Goal: Task Accomplishment & Management: Manage account settings

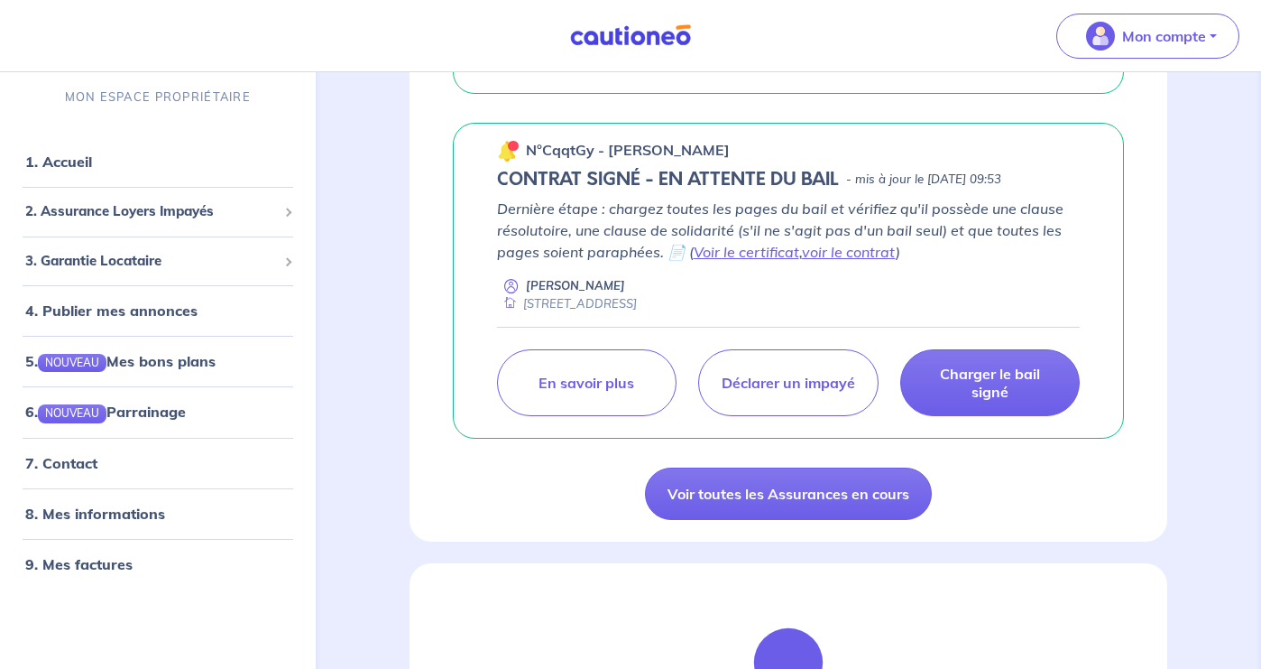
scroll to position [586, 0]
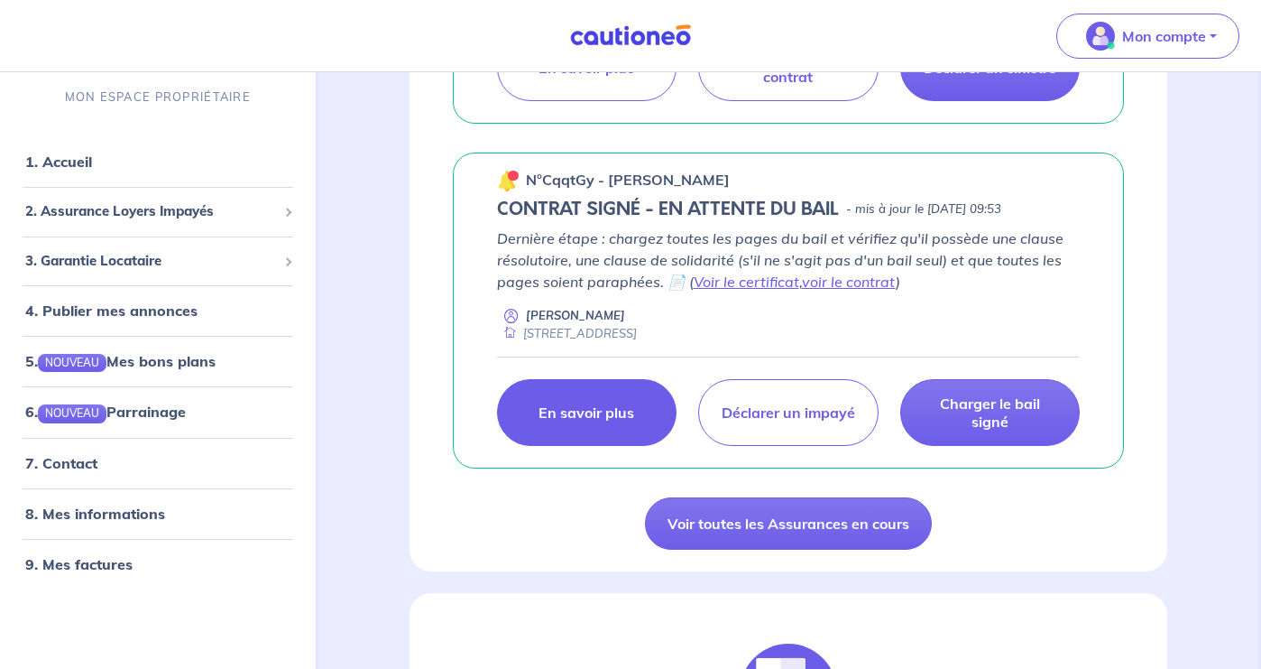
click at [617, 403] on p "En savoir plus" at bounding box center [587, 412] width 96 height 18
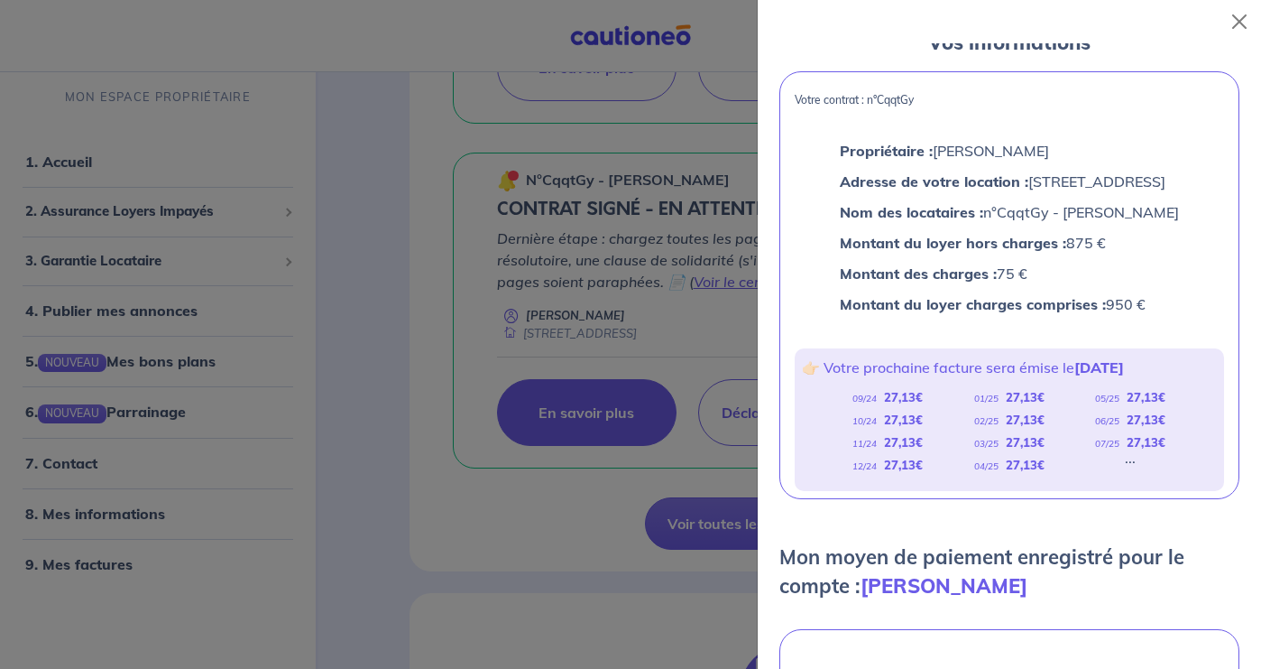
scroll to position [0, 0]
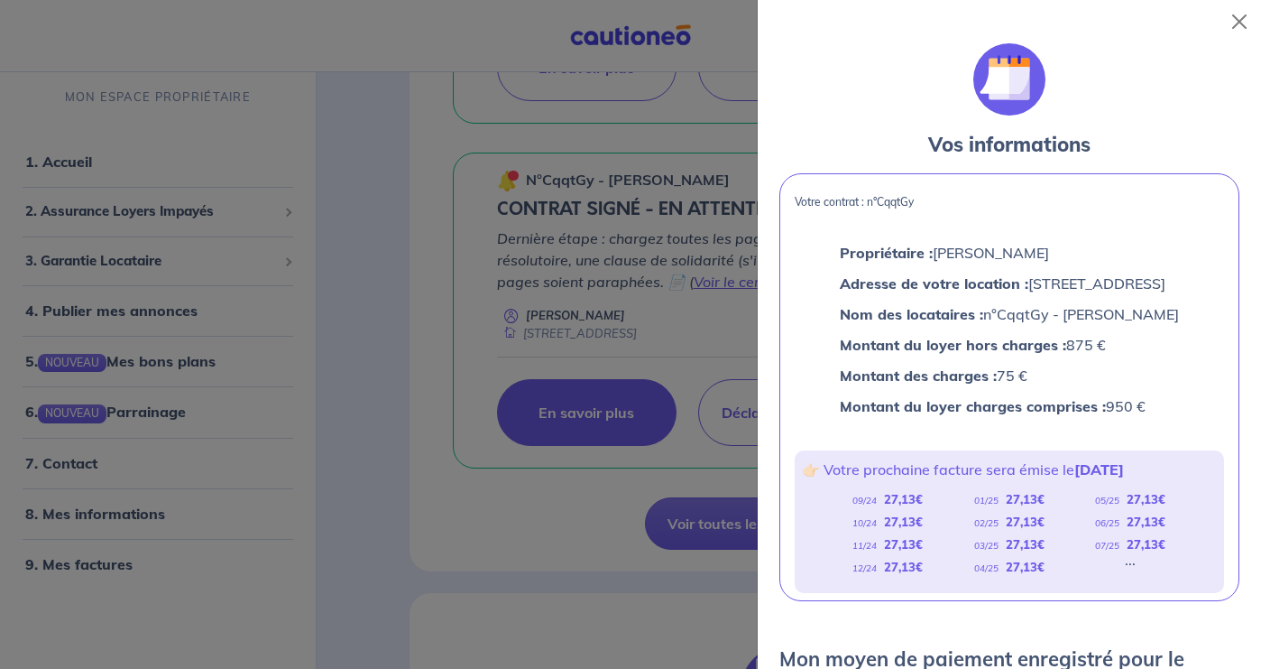
click at [1255, 7] on div at bounding box center [1236, 21] width 51 height 43
click at [1251, 18] on button "Close" at bounding box center [1239, 21] width 29 height 29
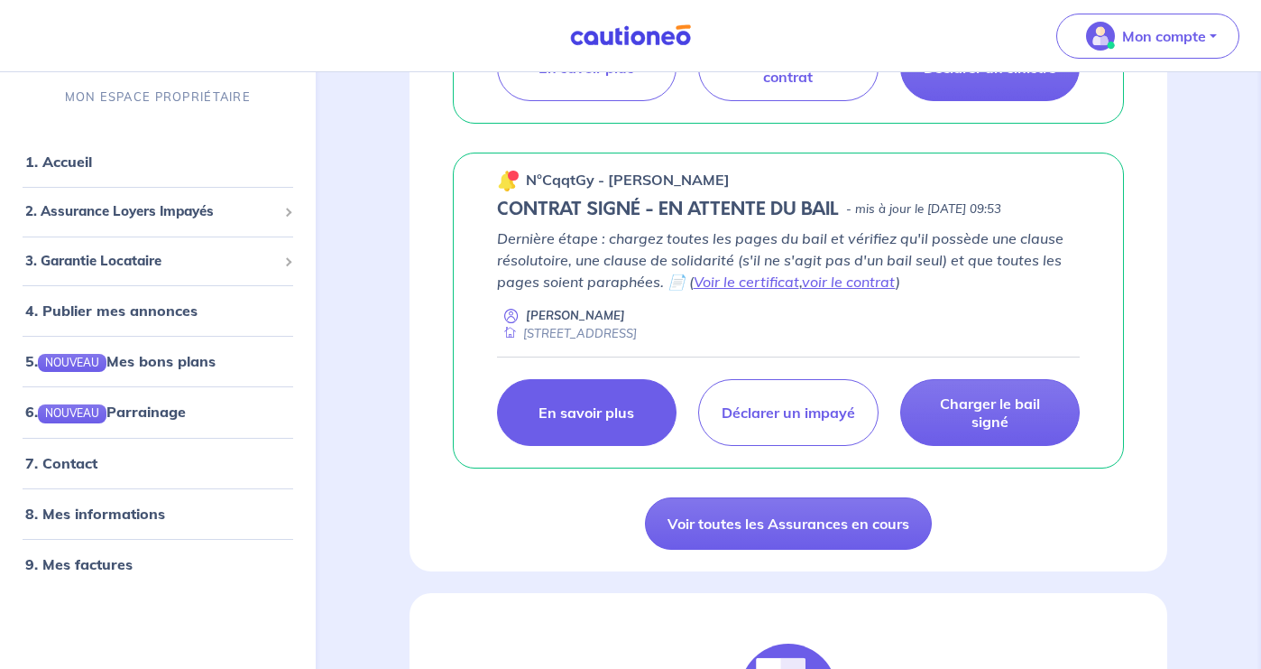
scroll to position [162, 0]
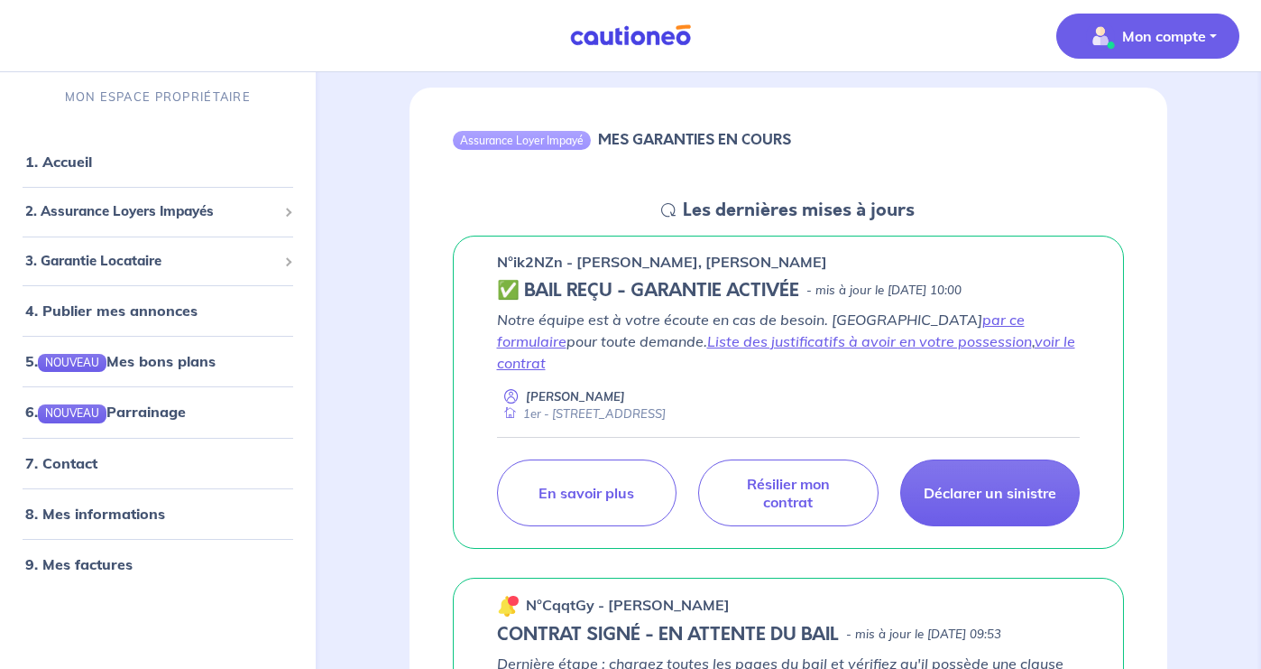
click at [1137, 36] on p "Mon compte" at bounding box center [1164, 36] width 84 height 22
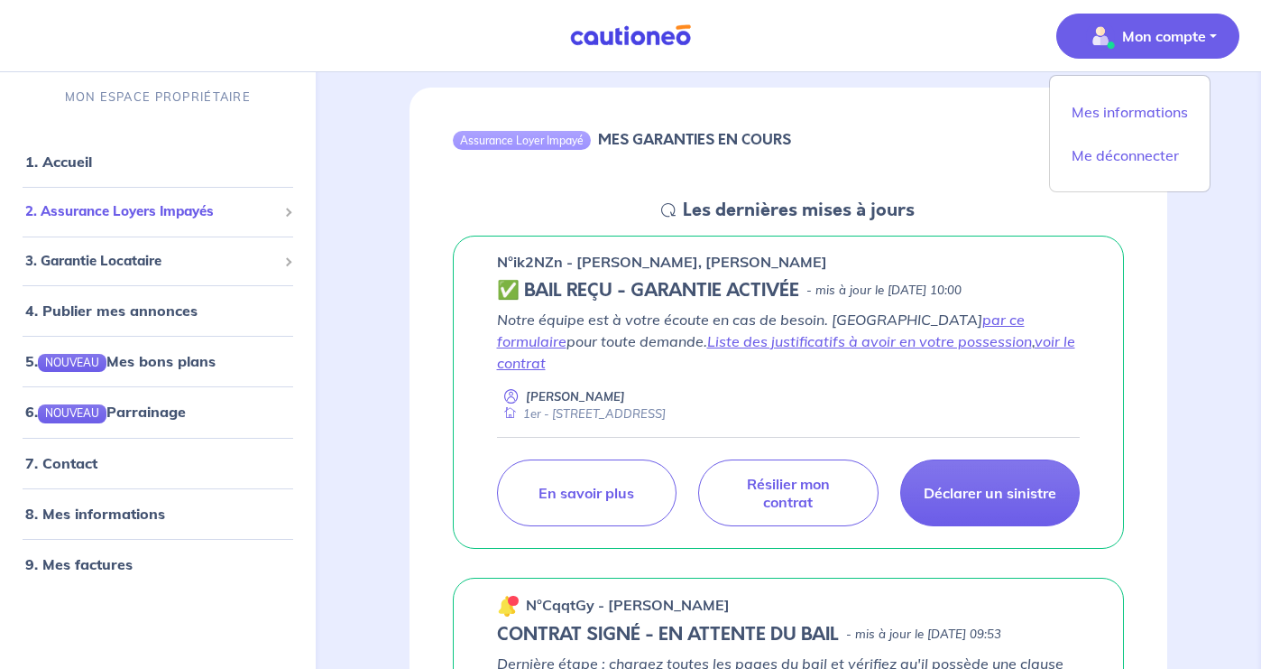
click at [216, 226] on div "2. Assurance Loyers Impayés" at bounding box center [157, 211] width 301 height 35
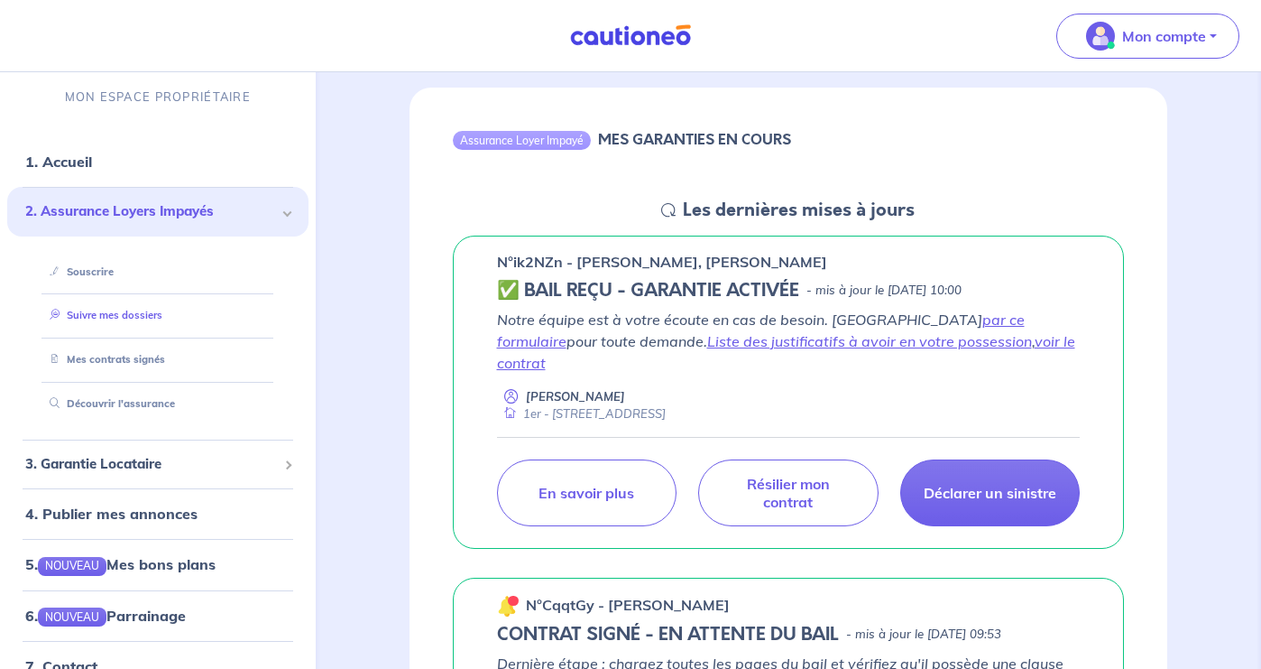
click at [194, 332] on li "Suivre mes dossiers" at bounding box center [158, 316] width 258 height 44
click at [150, 365] on link "Mes contrats signés" at bounding box center [103, 359] width 122 height 13
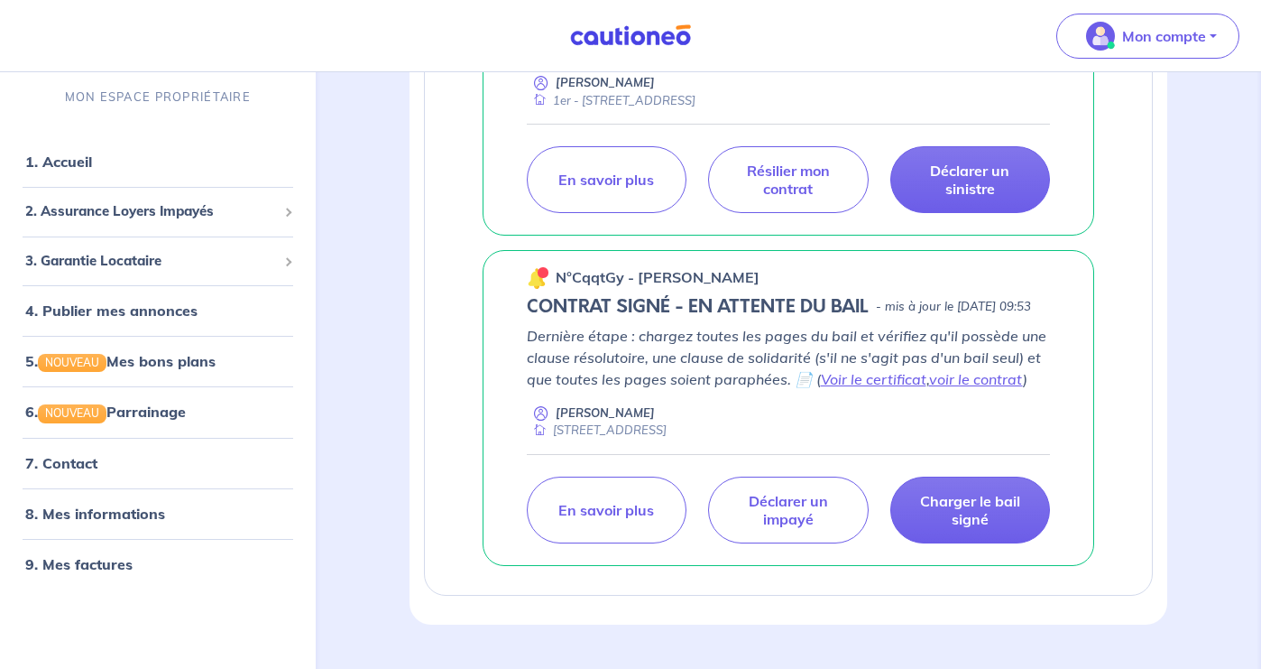
scroll to position [555, 0]
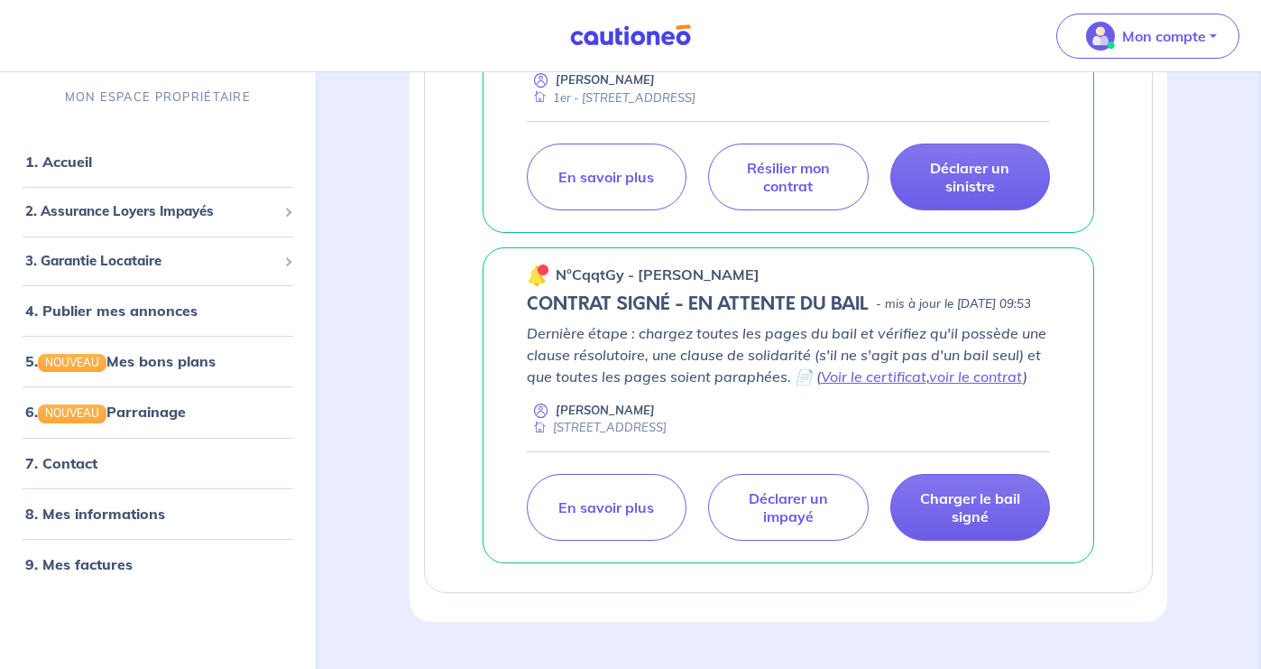
click at [556, 387] on p "Dernière étape : chargez toutes les pages du bail et vérifiez qu'il possède une…" at bounding box center [789, 354] width 524 height 65
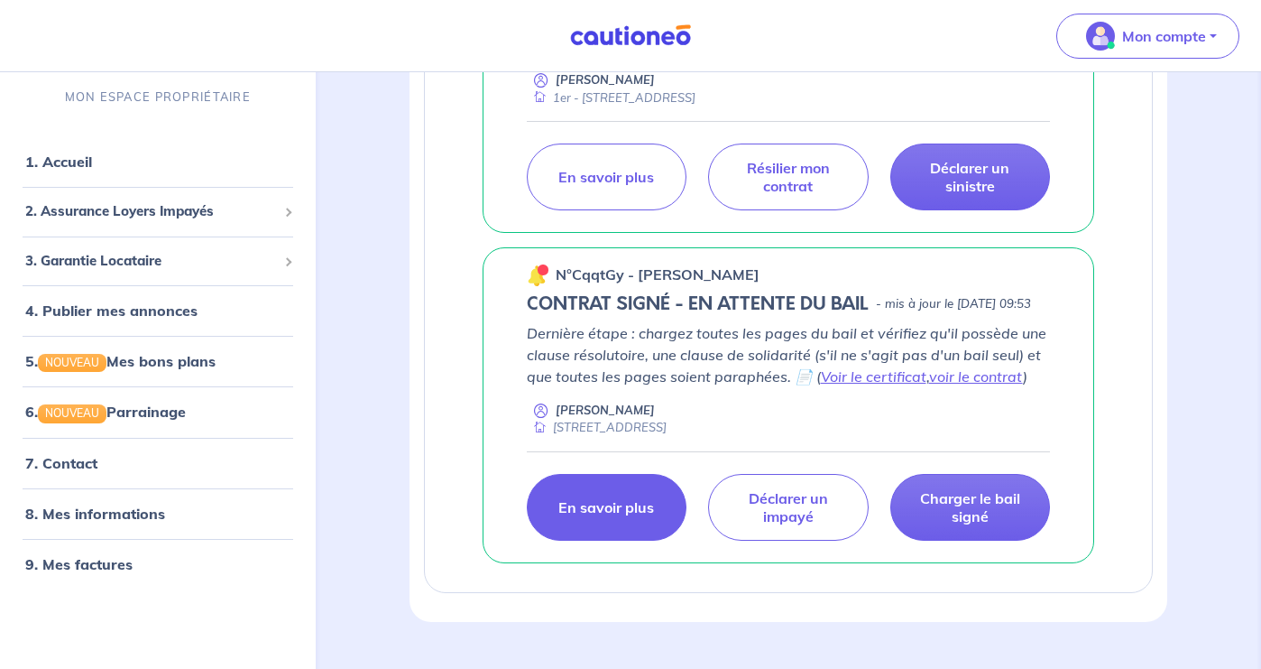
click at [594, 529] on link "En savoir plus" at bounding box center [607, 507] width 160 height 67
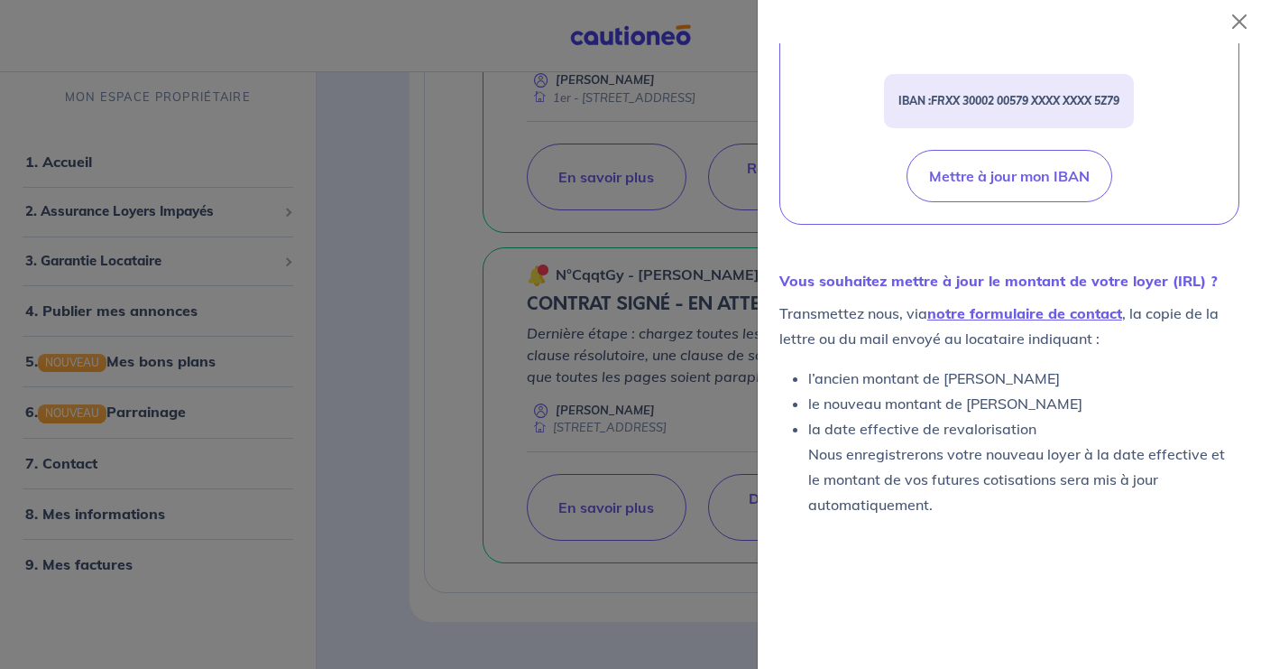
scroll to position [860, 0]
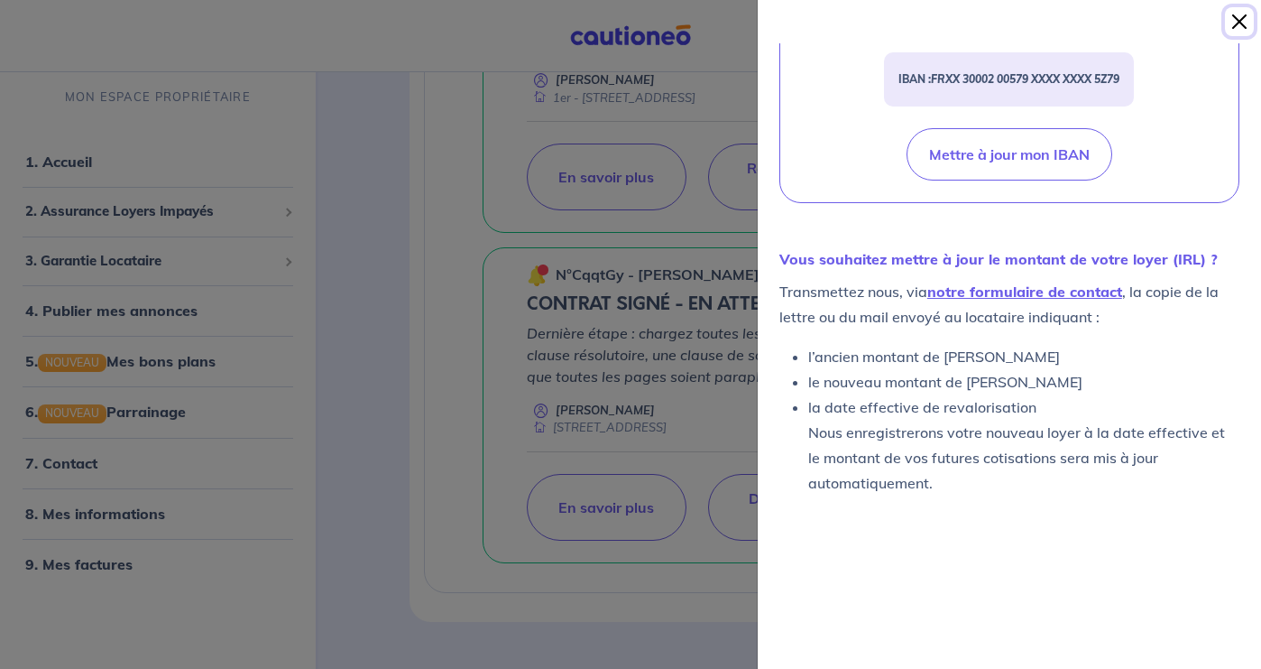
click at [1238, 28] on button "Close" at bounding box center [1239, 21] width 29 height 29
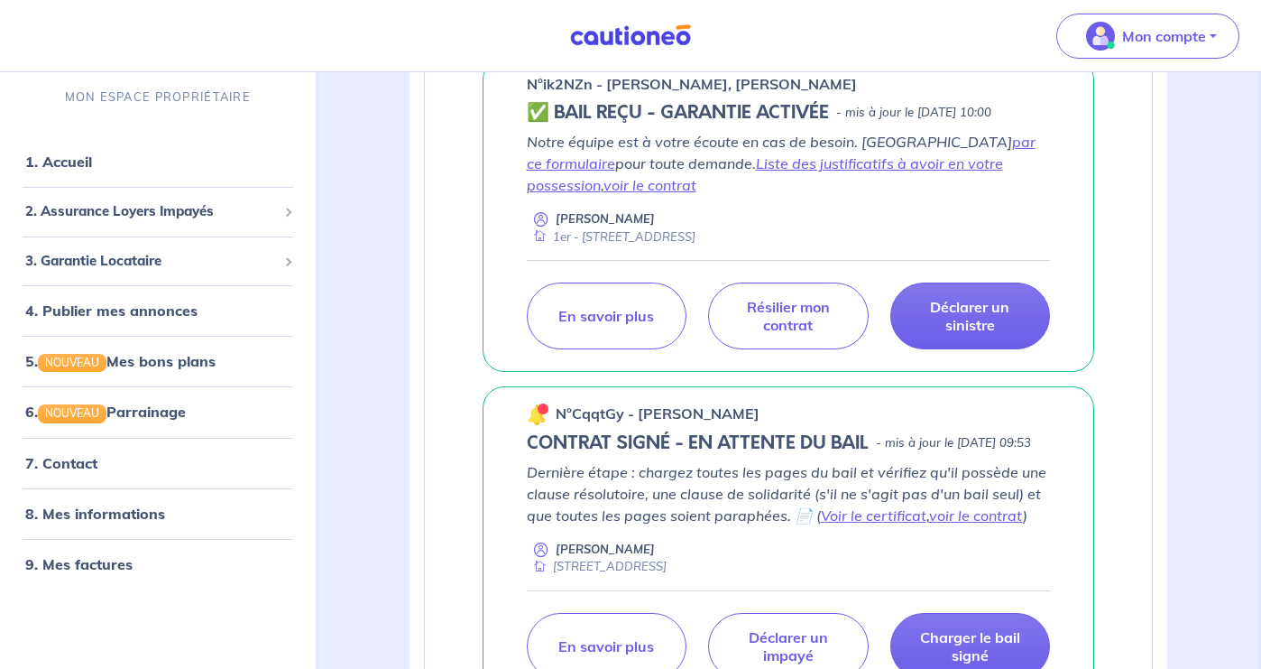
scroll to position [273, 0]
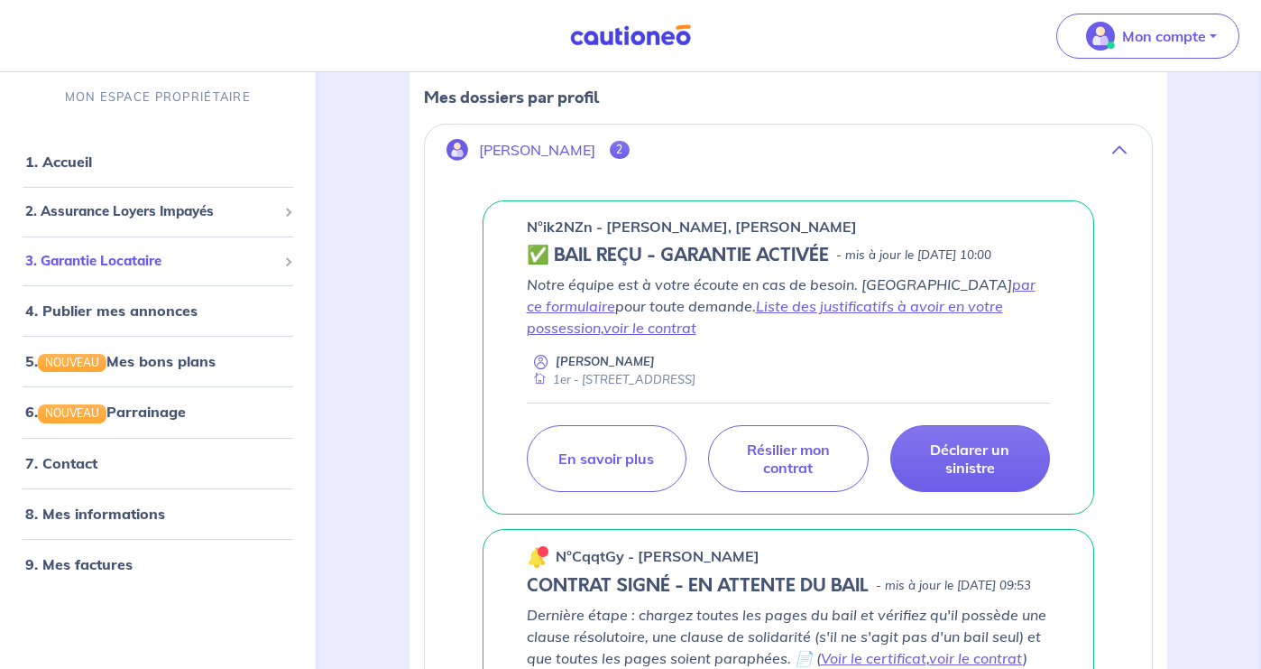
click at [195, 277] on div "3. Garantie Locataire" at bounding box center [157, 261] width 301 height 35
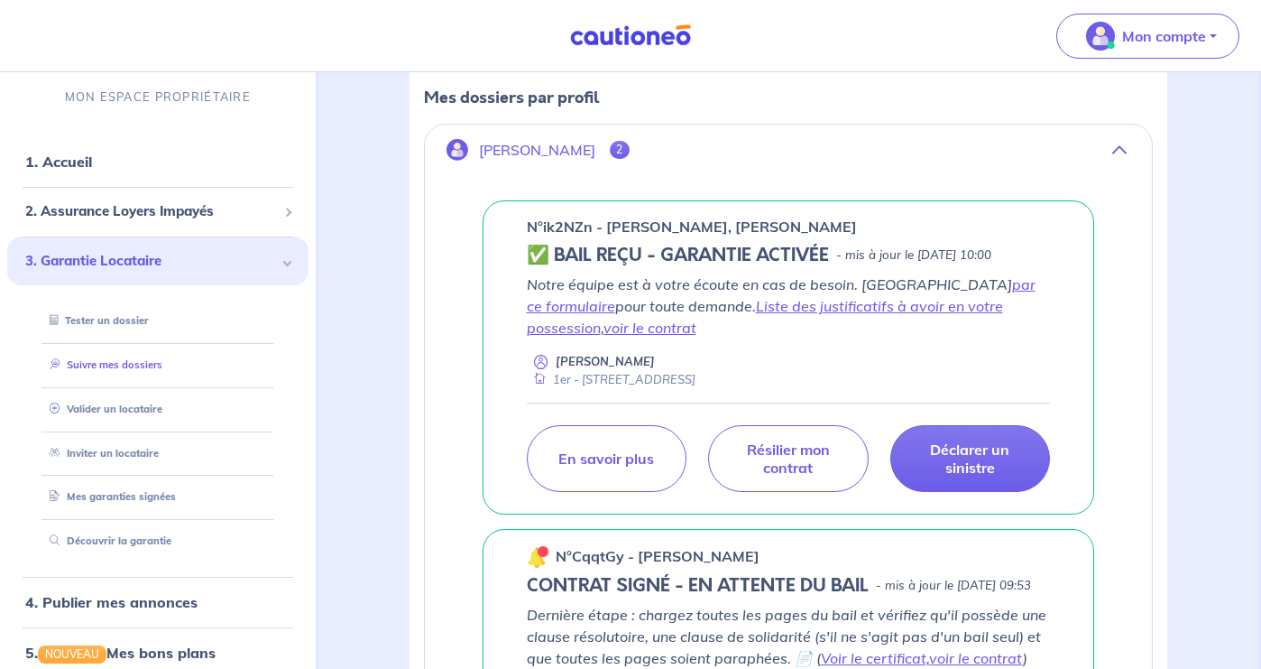
click at [162, 369] on link "Suivre mes dossiers" at bounding box center [102, 364] width 120 height 13
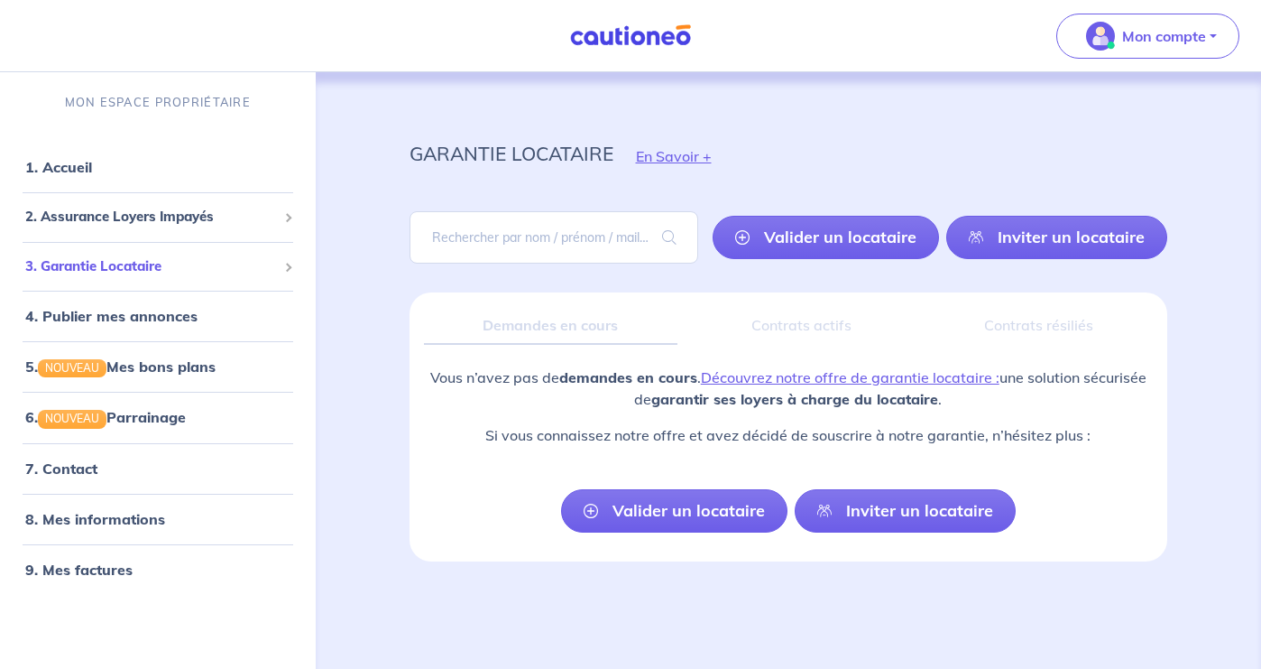
click at [195, 263] on span "3. Garantie Locataire" at bounding box center [151, 266] width 252 height 21
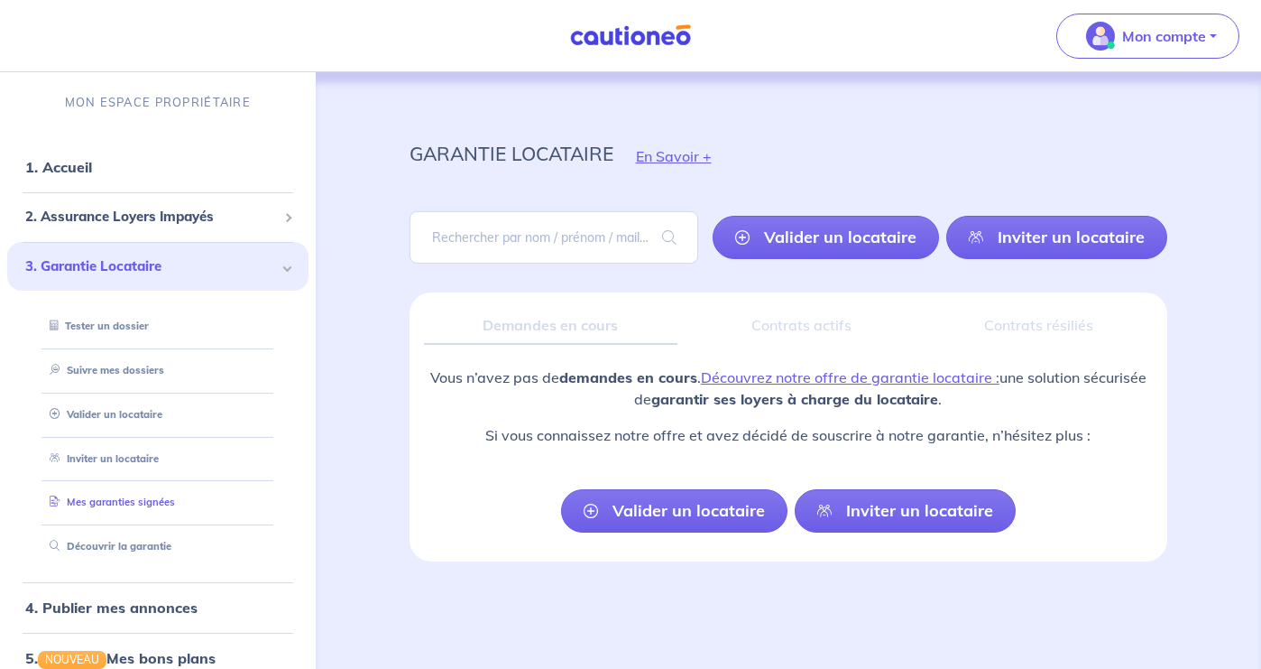
click at [175, 495] on link "Mes garanties signées" at bounding box center [108, 501] width 133 height 13
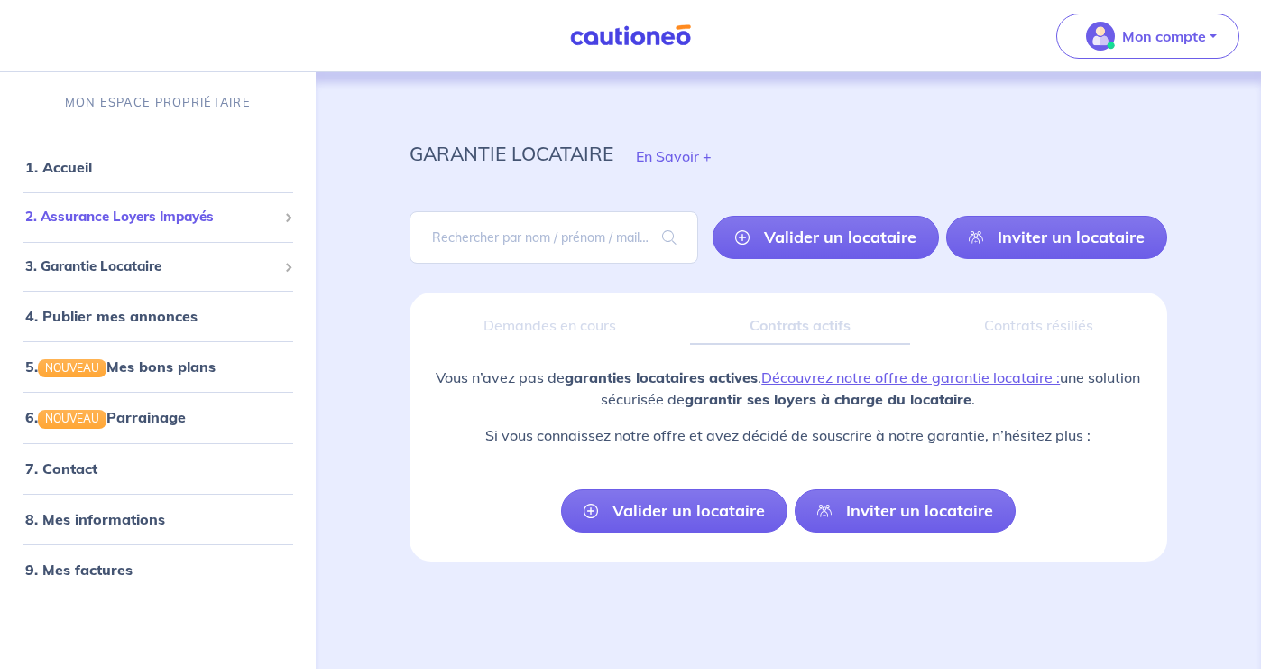
click at [237, 228] on div "2. Assurance Loyers Impayés" at bounding box center [157, 216] width 301 height 35
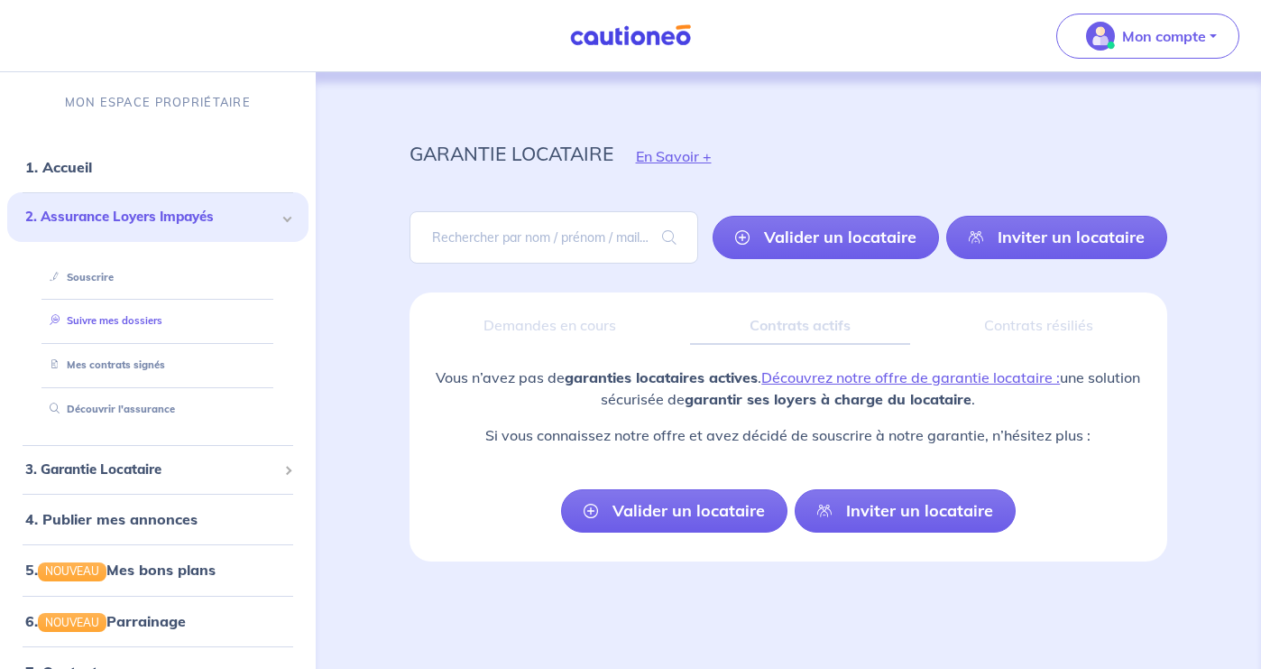
click at [162, 326] on link "Suivre mes dossiers" at bounding box center [102, 320] width 120 height 13
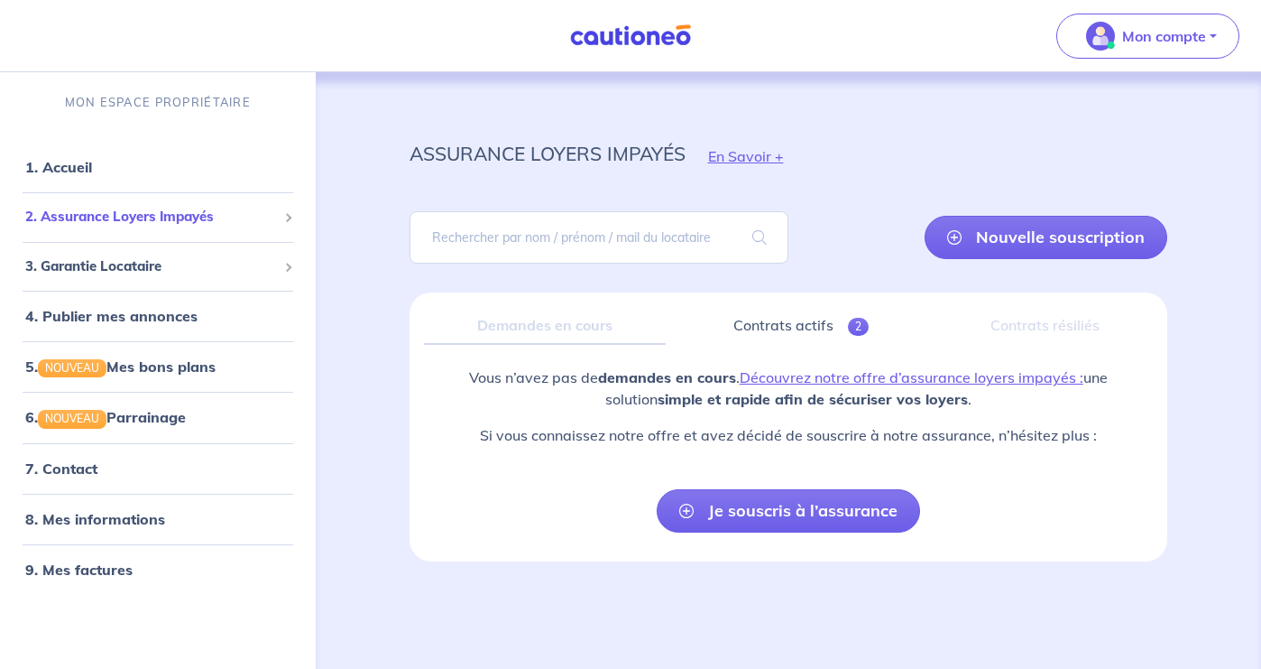
click at [214, 214] on span "2. Assurance Loyers Impayés" at bounding box center [151, 217] width 252 height 21
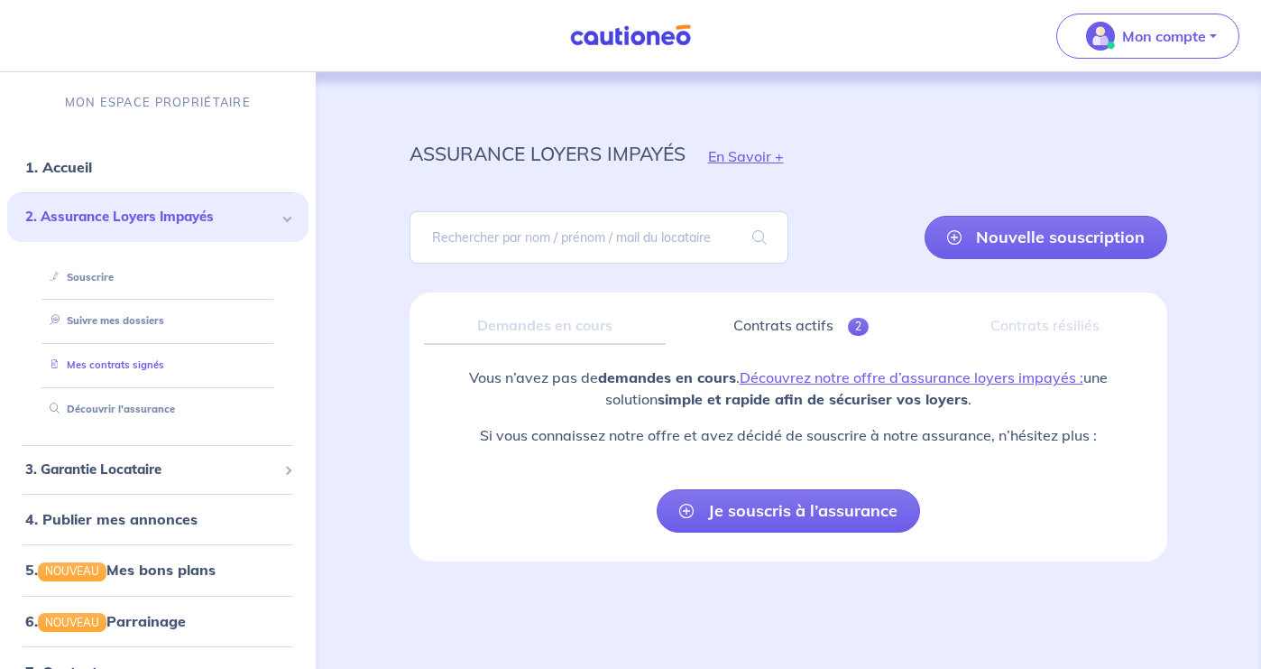
click at [139, 360] on link "Mes contrats signés" at bounding box center [103, 364] width 122 height 13
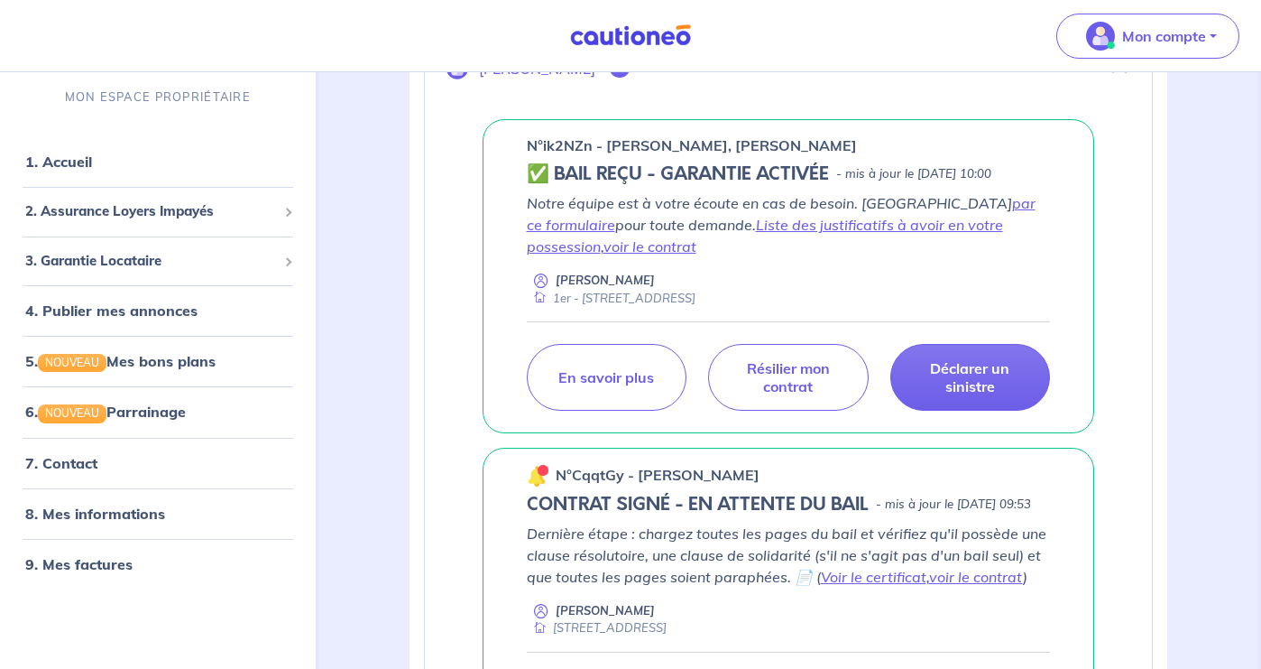
scroll to position [353, 0]
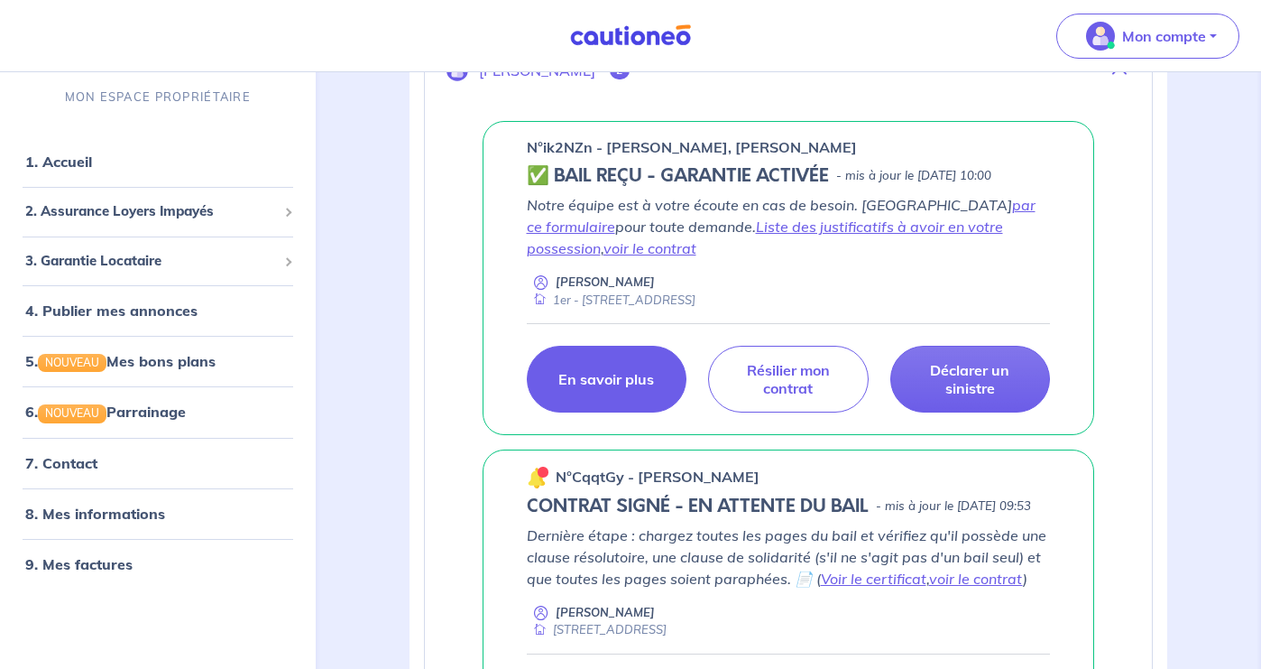
click at [568, 388] on p "En savoir plus" at bounding box center [607, 379] width 96 height 18
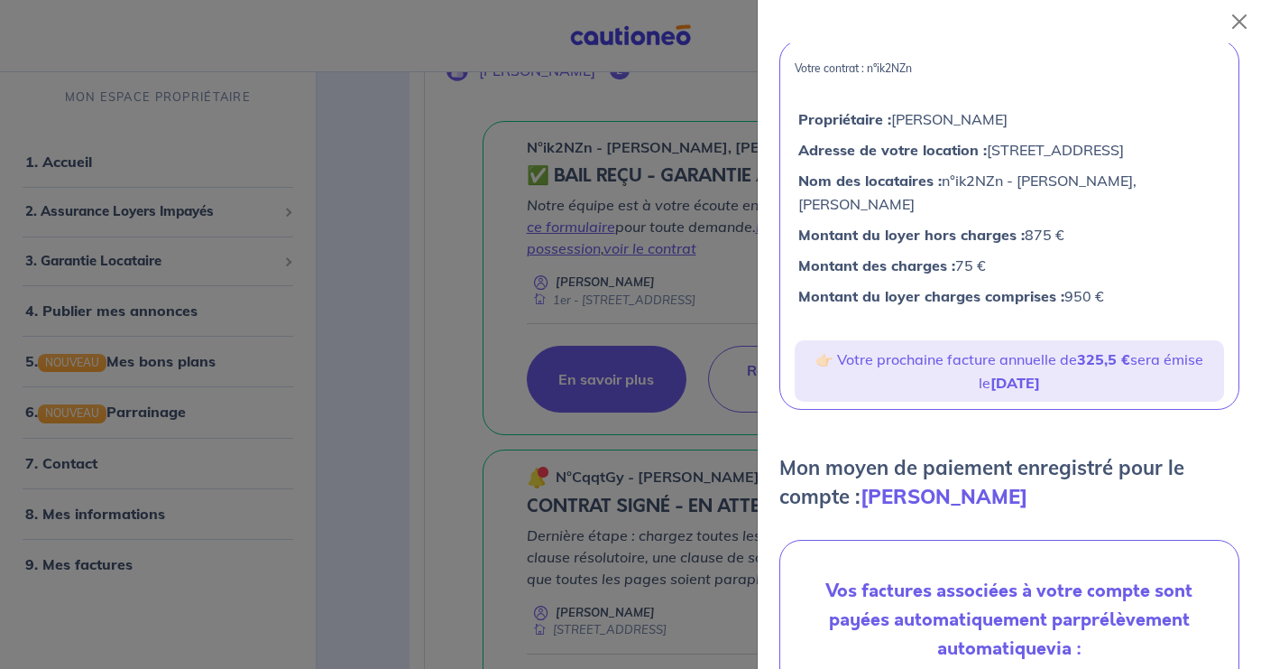
scroll to position [75, 0]
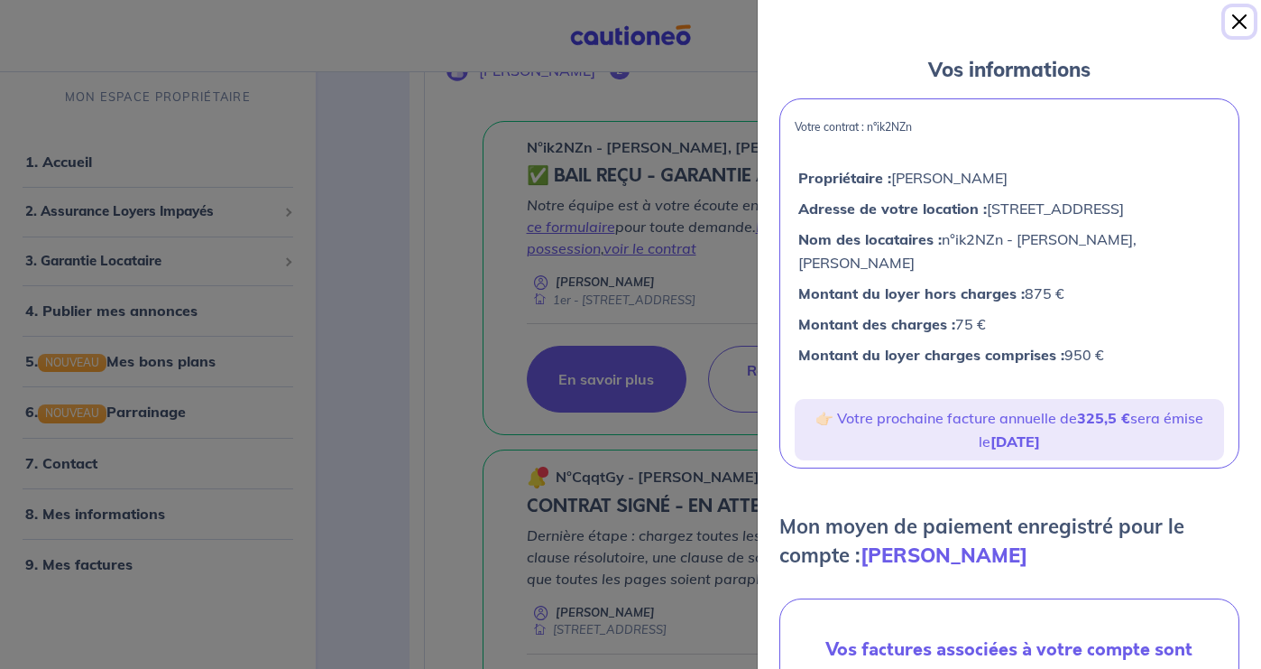
click at [1239, 15] on button "Close" at bounding box center [1239, 21] width 29 height 29
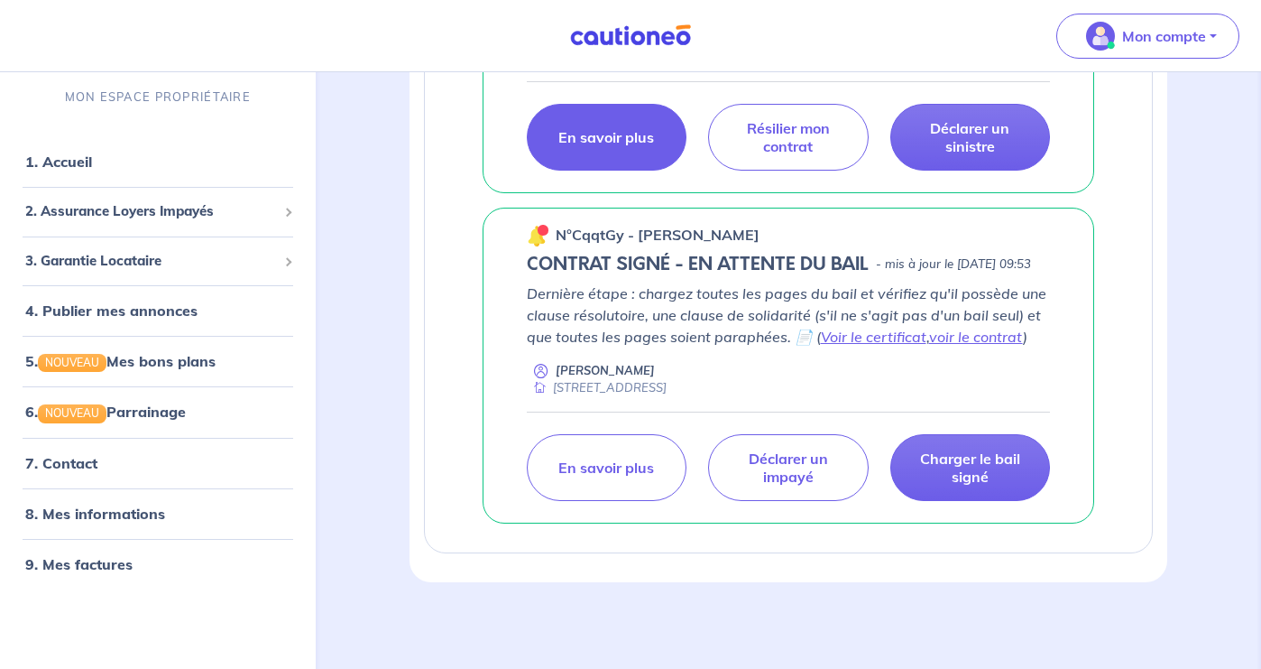
scroll to position [194, 0]
